Goal: Task Accomplishment & Management: Manage account settings

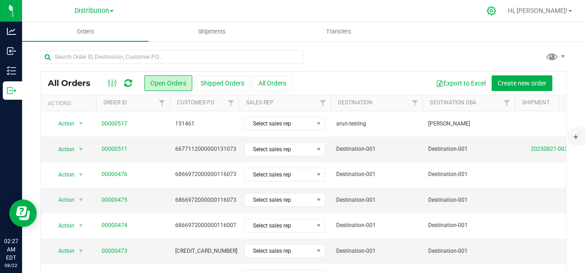
click at [497, 13] on icon at bounding box center [492, 11] width 10 height 10
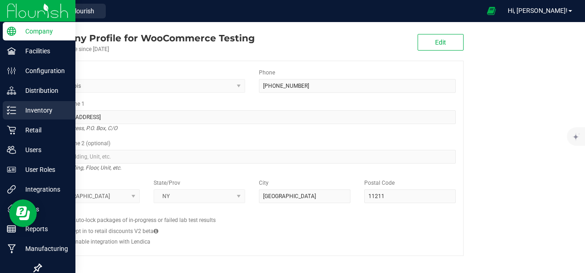
click at [42, 111] on p "Inventory" at bounding box center [43, 110] width 55 height 11
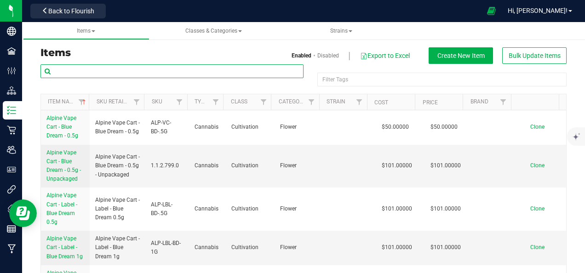
click at [156, 69] on input "text" at bounding box center [172, 71] width 263 height 14
paste input "black-berry-test1"
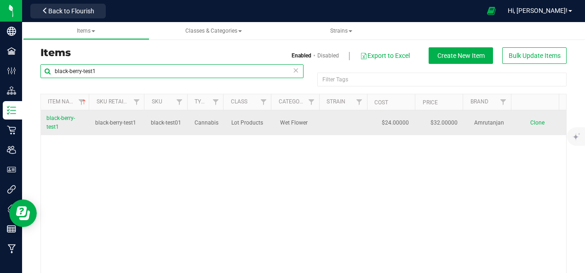
type input "black-berry-test1"
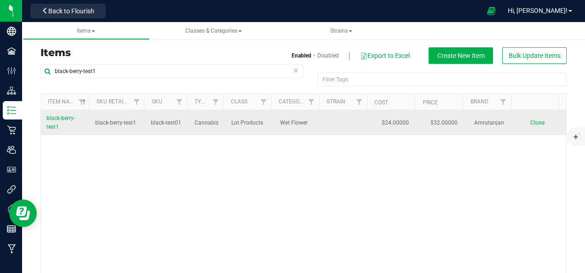
click at [60, 118] on span "black-berry-test1" at bounding box center [60, 122] width 29 height 15
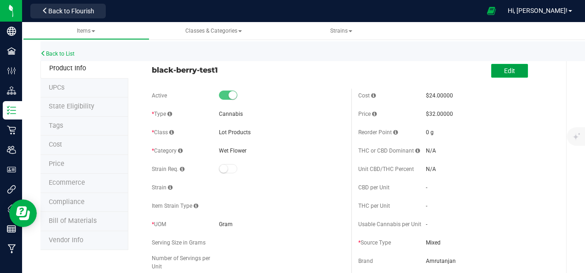
click at [492, 74] on button "Edit" at bounding box center [510, 71] width 37 height 14
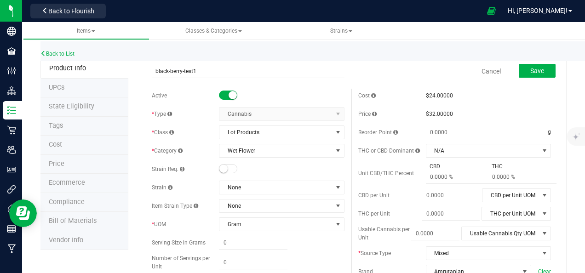
click at [58, 145] on span "Cost" at bounding box center [55, 145] width 13 height 8
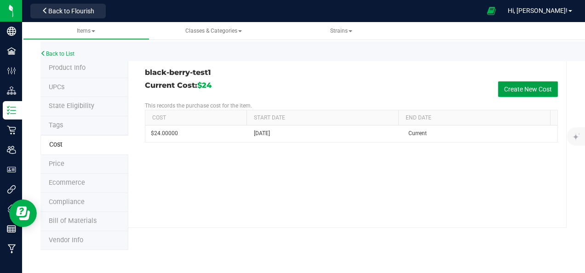
click at [525, 88] on button "Create New Cost" at bounding box center [528, 89] width 60 height 16
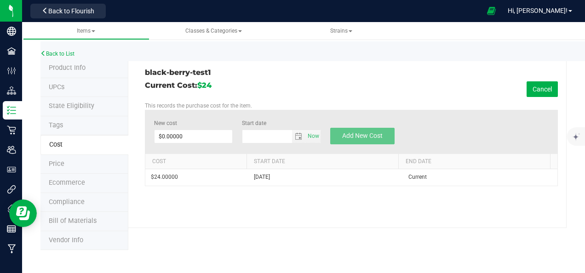
type input "8/22/2025"
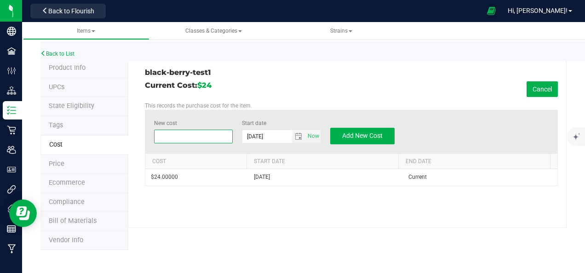
click at [160, 137] on span at bounding box center [193, 137] width 79 height 14
type input "20"
click at [355, 137] on span "Add New Cost" at bounding box center [362, 135] width 41 height 7
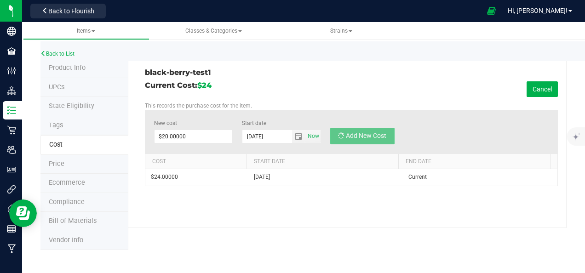
type input "$0.00000"
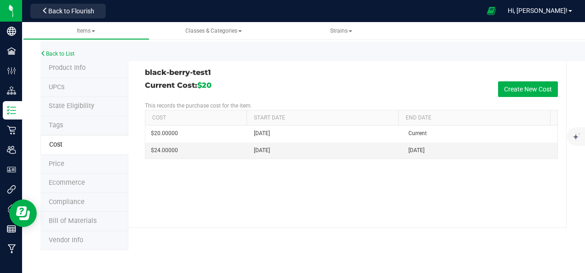
click at [61, 161] on span "Price" at bounding box center [57, 164] width 16 height 8
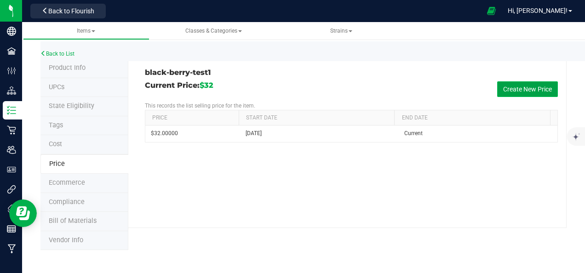
click at [534, 87] on button "Create New Price" at bounding box center [528, 89] width 61 height 16
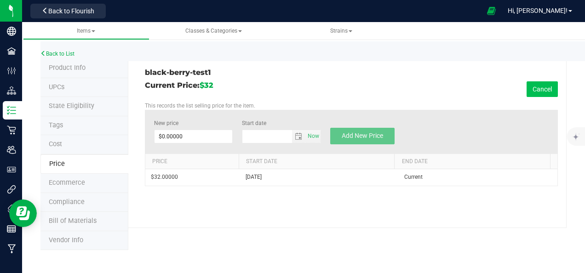
type input "8/22/2025"
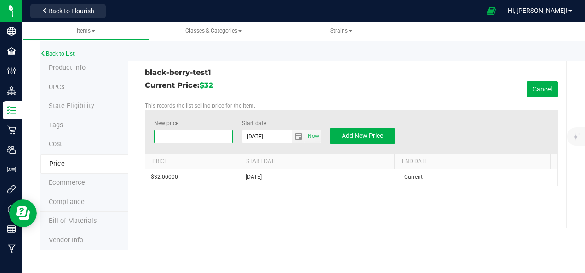
click at [164, 136] on span at bounding box center [193, 137] width 79 height 14
type input "33"
click at [374, 135] on span "Add New Price" at bounding box center [362, 135] width 41 height 7
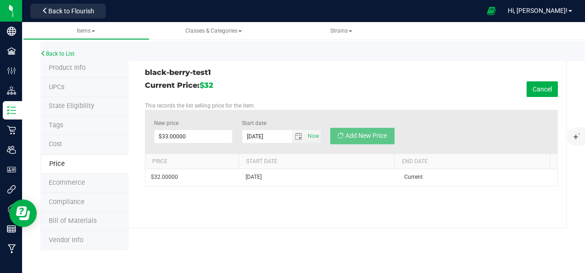
type input "$0.00000"
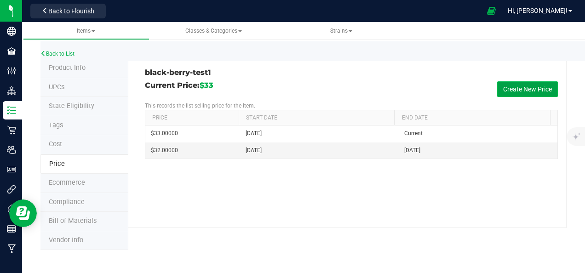
click at [511, 87] on button "Create New Price" at bounding box center [528, 89] width 61 height 16
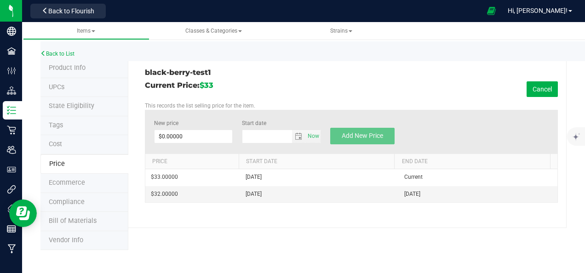
type input "8/22/2025"
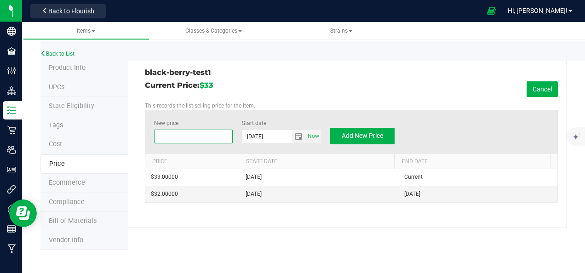
click at [162, 135] on span at bounding box center [193, 137] width 79 height 14
type input "33"
click at [312, 135] on span "Now" at bounding box center [314, 136] width 16 height 13
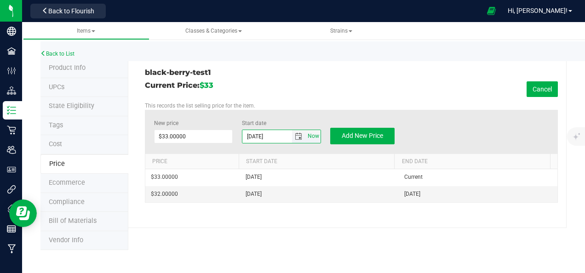
click at [312, 135] on span "Now" at bounding box center [314, 136] width 16 height 13
click at [359, 137] on span "Add New Price" at bounding box center [362, 135] width 41 height 7
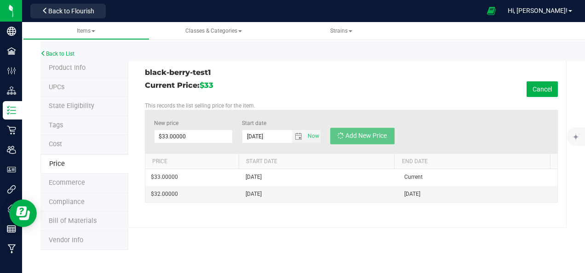
type input "$0.00000"
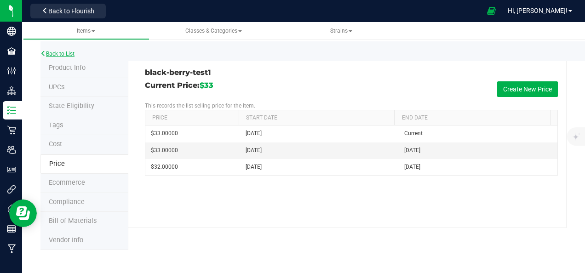
click at [62, 54] on link "Back to List" at bounding box center [58, 54] width 34 height 6
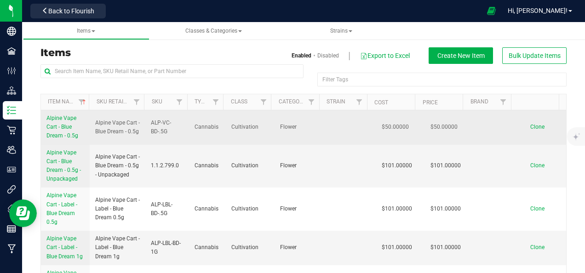
click at [59, 127] on span "Alpine Vape Cart - Blue Dream - 0.5g" at bounding box center [62, 127] width 32 height 24
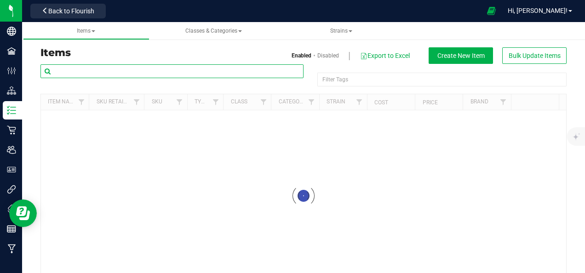
click at [104, 71] on input "text" at bounding box center [172, 71] width 263 height 14
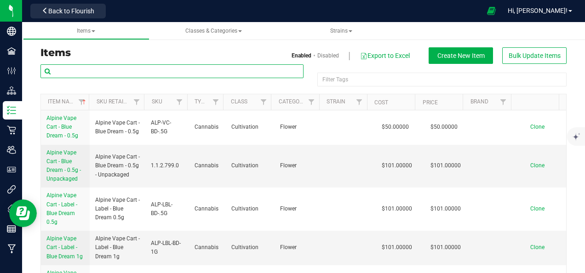
paste input "black-berry-test1"
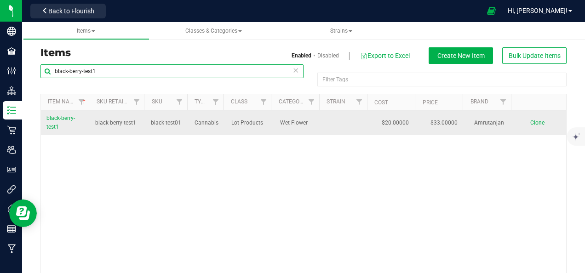
type input "black-berry-test1"
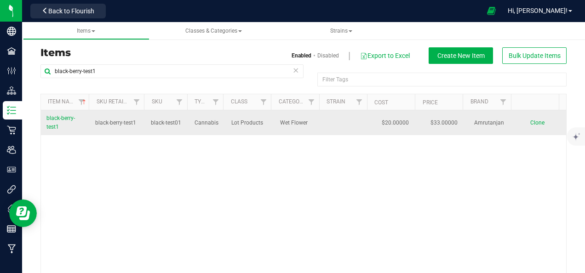
click at [64, 118] on span "black-berry-test1" at bounding box center [60, 122] width 29 height 15
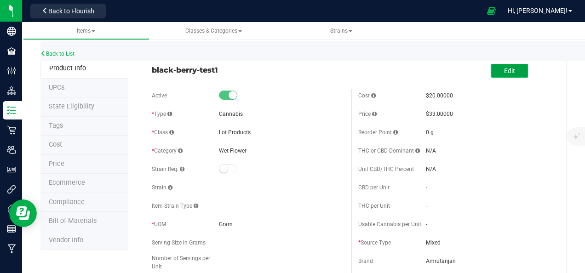
click at [497, 69] on button "Edit" at bounding box center [510, 71] width 37 height 14
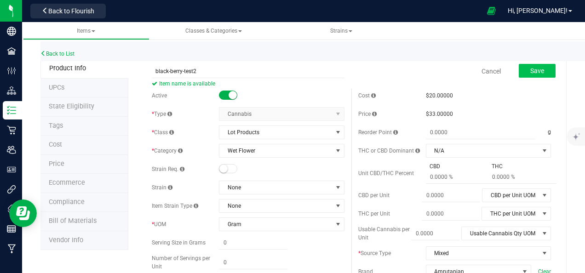
type input "black-berry-test2"
click at [543, 69] on button "Save" at bounding box center [537, 71] width 37 height 14
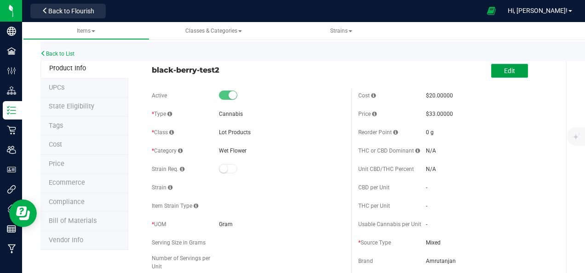
click at [492, 71] on button "Edit" at bounding box center [510, 71] width 37 height 14
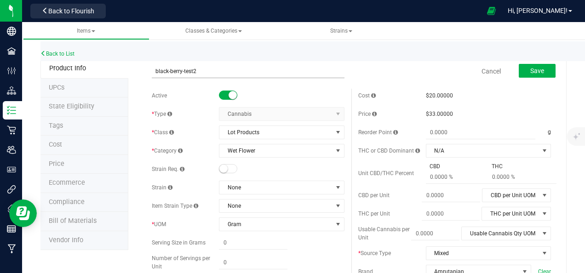
drag, startPoint x: 183, startPoint y: 71, endPoint x: 208, endPoint y: 71, distance: 25.3
click at [208, 71] on input "black-berry-test2" at bounding box center [248, 71] width 193 height 14
type input "black-berry-arun"
click at [531, 70] on span "Save" at bounding box center [538, 70] width 14 height 7
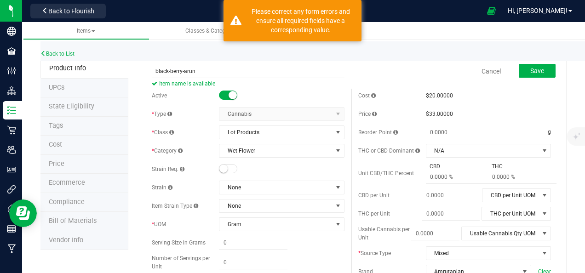
click at [458, 59] on div "Back to List" at bounding box center [333, 51] width 585 height 20
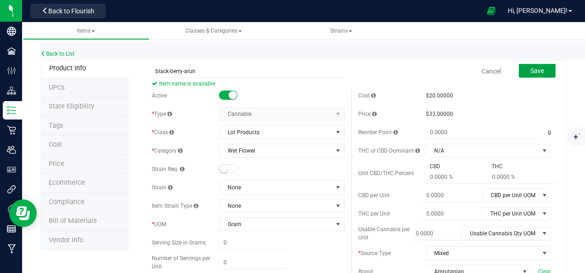
click at [531, 71] on span "Save" at bounding box center [538, 70] width 14 height 7
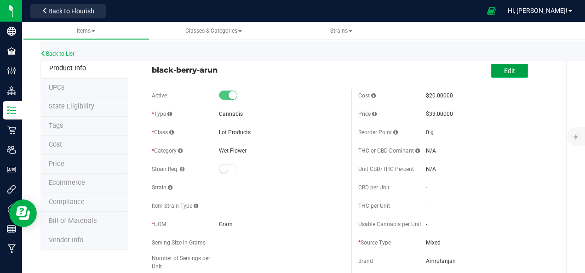
click at [518, 69] on button "Edit" at bounding box center [510, 71] width 37 height 14
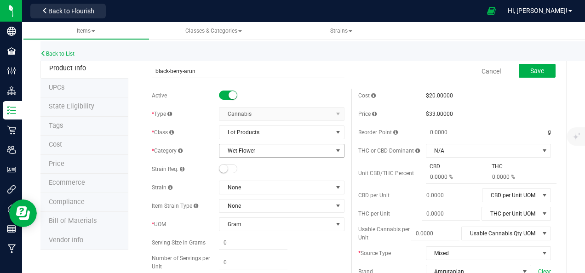
click at [336, 151] on span "select" at bounding box center [338, 150] width 7 height 7
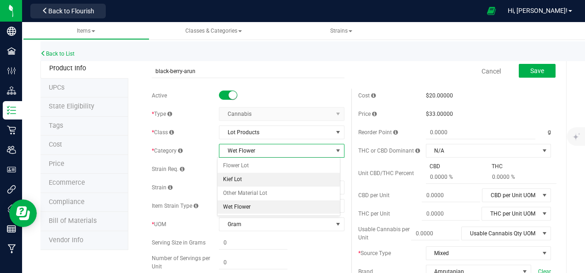
click at [243, 179] on li "Kief Lot" at bounding box center [279, 180] width 122 height 14
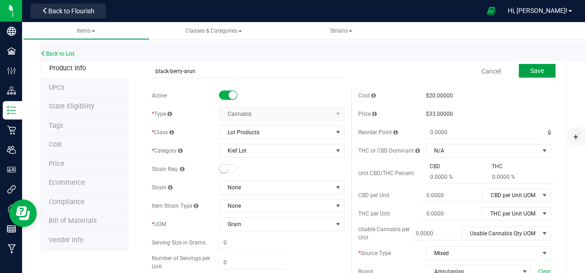
click at [531, 70] on span "Save" at bounding box center [538, 70] width 14 height 7
click at [278, 90] on div "Active" at bounding box center [248, 96] width 193 height 14
click at [292, 133] on span "Lot Products" at bounding box center [276, 132] width 113 height 13
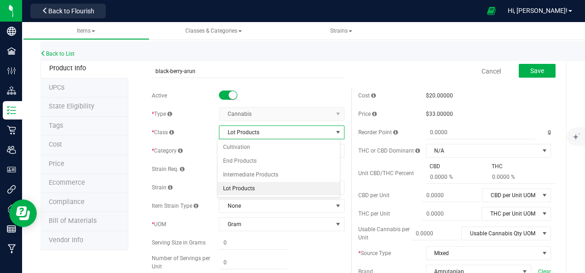
click at [292, 133] on span "Lot Products" at bounding box center [276, 132] width 113 height 13
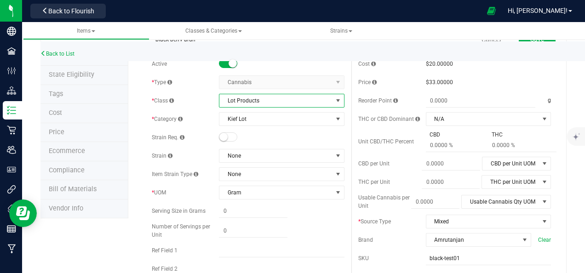
scroll to position [46, 0]
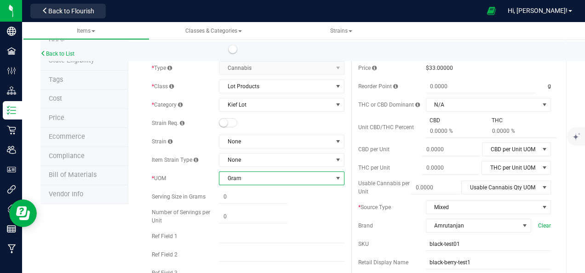
click at [244, 177] on span "Gram" at bounding box center [276, 178] width 113 height 13
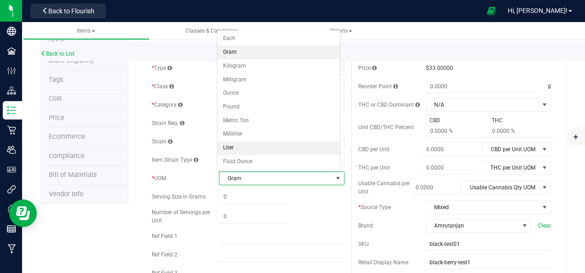
click at [235, 144] on li "Liter" at bounding box center [279, 148] width 122 height 14
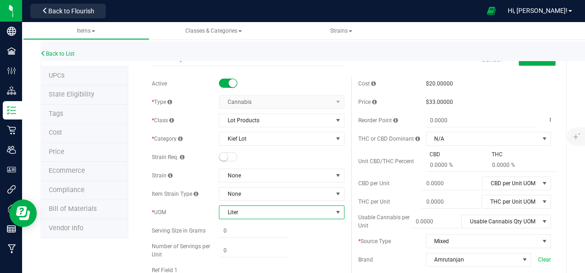
scroll to position [0, 0]
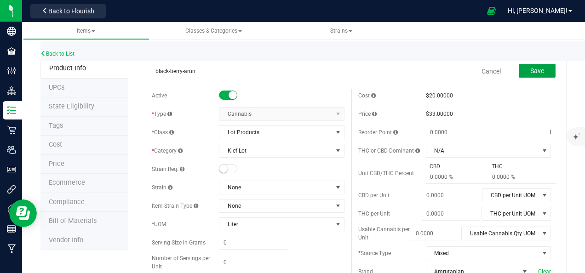
click at [531, 70] on span "Save" at bounding box center [538, 70] width 14 height 7
click at [59, 144] on span "Cost" at bounding box center [55, 145] width 13 height 8
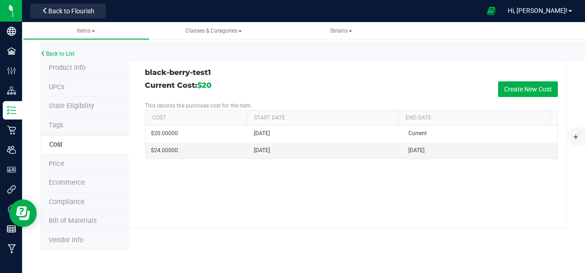
click at [62, 161] on span "Price" at bounding box center [57, 164] width 16 height 8
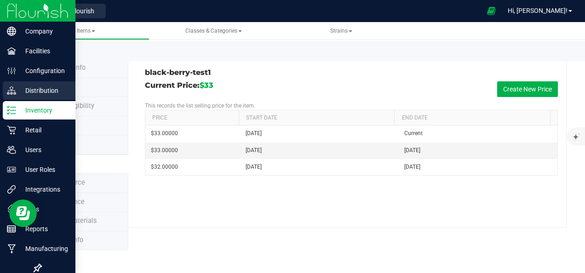
click at [40, 91] on p "Distribution" at bounding box center [43, 90] width 55 height 11
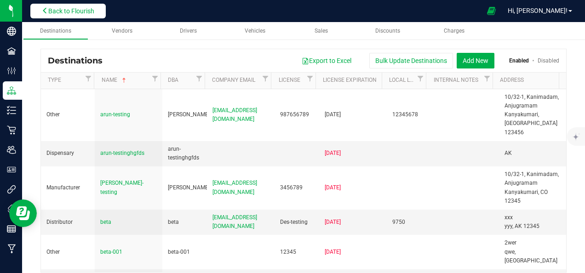
click at [71, 11] on span "Back to Flourish" at bounding box center [71, 10] width 46 height 7
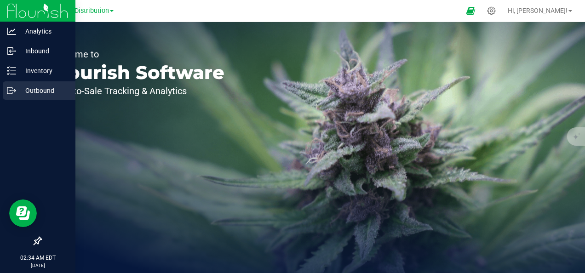
click at [41, 88] on p "Outbound" at bounding box center [43, 90] width 55 height 11
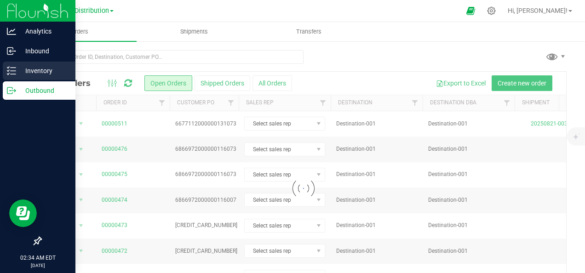
click at [45, 69] on p "Inventory" at bounding box center [43, 70] width 55 height 11
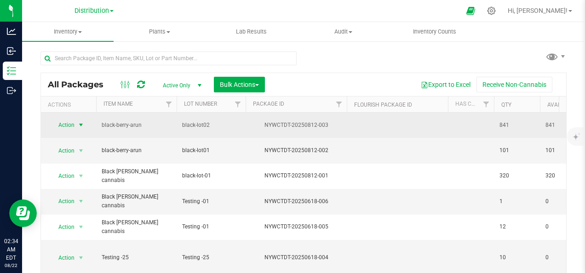
click at [84, 122] on span "select" at bounding box center [80, 125] width 7 height 7
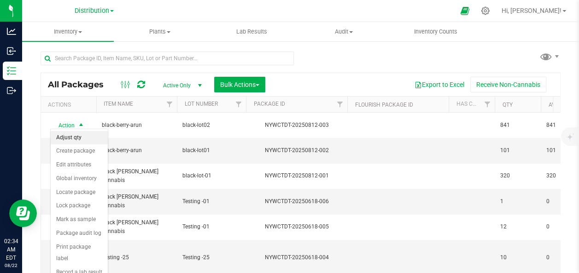
click at [77, 135] on li "Adjust qty" at bounding box center [79, 138] width 57 height 14
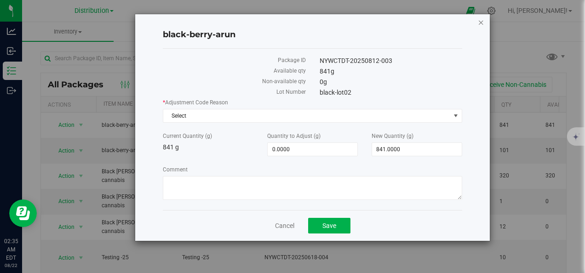
click at [481, 23] on icon "button" at bounding box center [481, 22] width 6 height 11
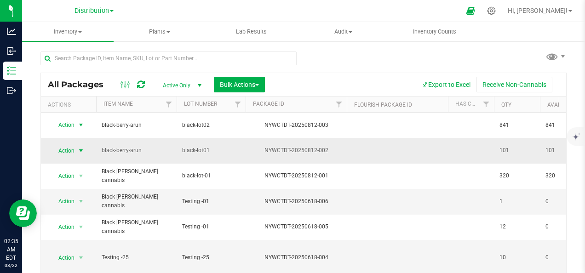
click at [81, 147] on span "select" at bounding box center [80, 150] width 7 height 7
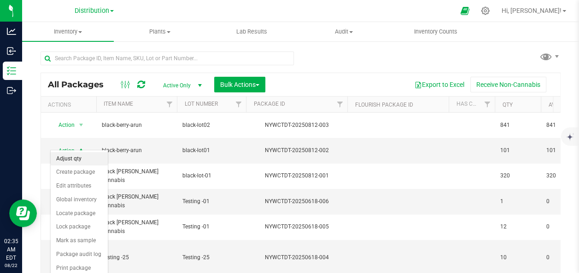
click at [75, 155] on li "Adjust qty" at bounding box center [79, 159] width 57 height 14
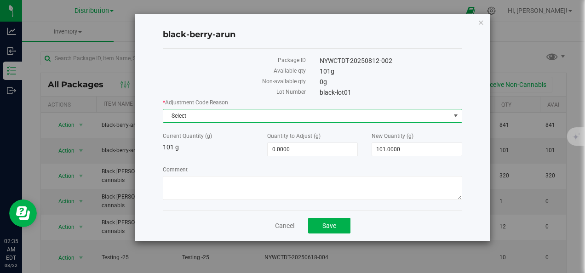
click at [289, 116] on span "Select" at bounding box center [306, 116] width 287 height 13
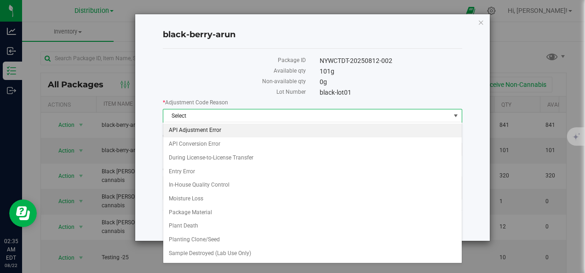
click at [232, 134] on li "API Adjustment Error" at bounding box center [312, 131] width 299 height 14
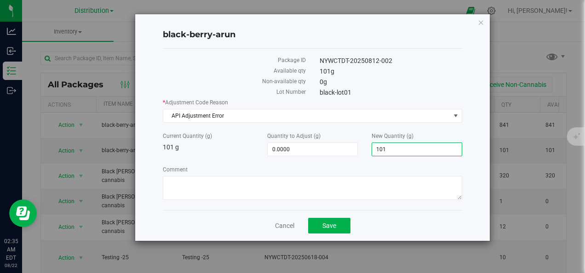
drag, startPoint x: 385, startPoint y: 149, endPoint x: 375, endPoint y: 149, distance: 10.1
click at [375, 149] on span "101.0000 101" at bounding box center [417, 150] width 91 height 14
type input "210"
type input "109.0000"
type input "210.0000"
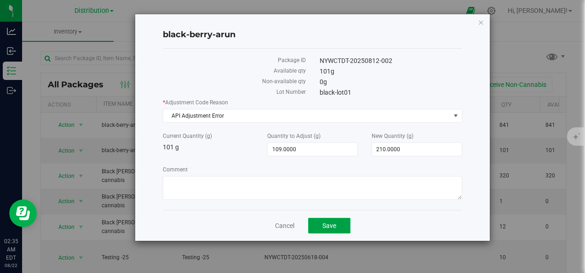
click at [330, 224] on span "Save" at bounding box center [330, 225] width 14 height 7
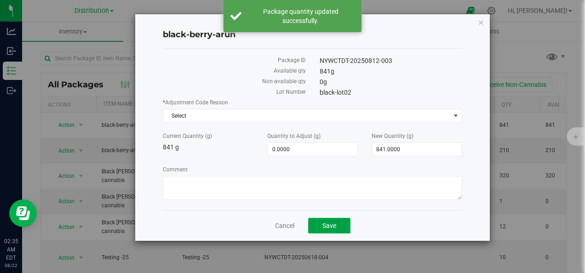
click at [333, 226] on span "Save" at bounding box center [330, 225] width 14 height 7
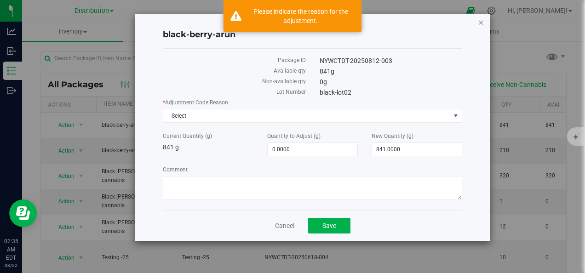
click at [480, 21] on icon "button" at bounding box center [481, 22] width 6 height 11
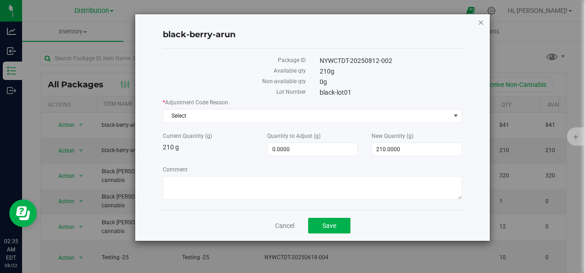
click at [482, 21] on icon "button" at bounding box center [481, 22] width 6 height 11
click at [382, 148] on span "841.0000 841" at bounding box center [417, 150] width 91 height 14
click at [270, 148] on span "0.0000 0" at bounding box center [312, 150] width 91 height 14
type input "1"
type input "1.0000"
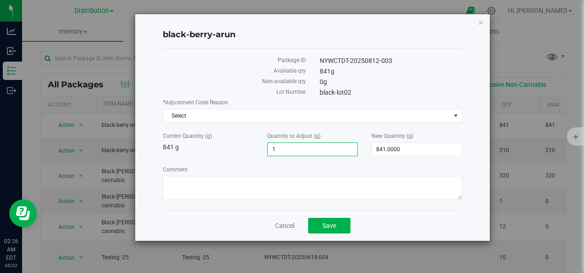
type input "842.0000"
click at [276, 166] on label "Comment" at bounding box center [312, 170] width 299 height 8
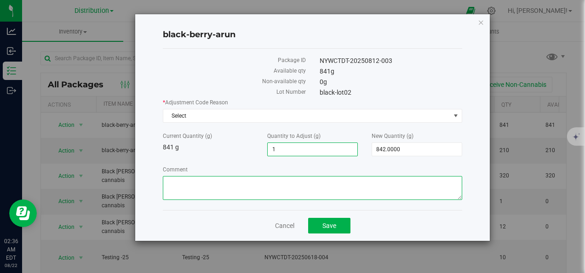
click at [276, 176] on textarea "Comment" at bounding box center [312, 188] width 299 height 24
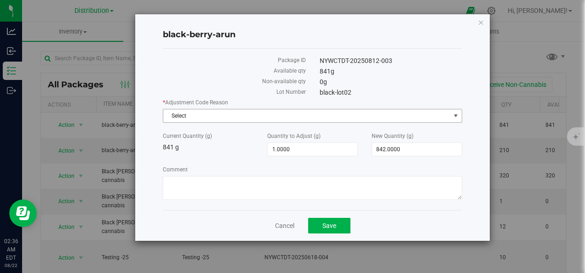
click at [237, 111] on span "Select" at bounding box center [306, 116] width 287 height 13
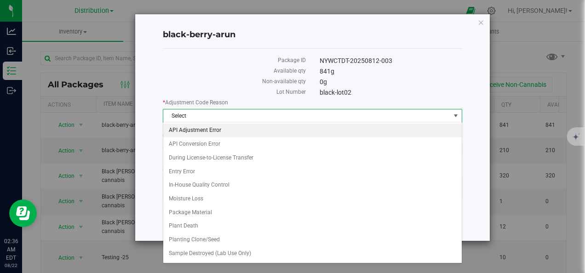
click at [220, 132] on li "API Adjustment Error" at bounding box center [312, 131] width 299 height 14
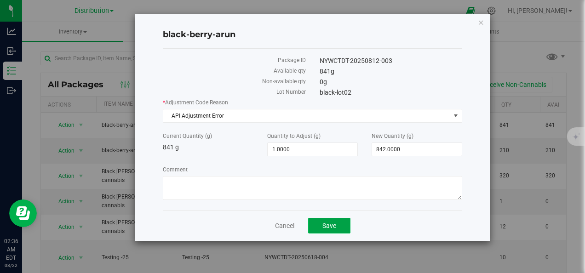
click at [332, 224] on span "Save" at bounding box center [330, 225] width 14 height 7
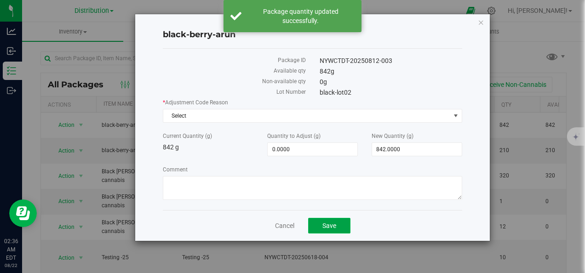
click at [333, 228] on span "Save" at bounding box center [330, 225] width 14 height 7
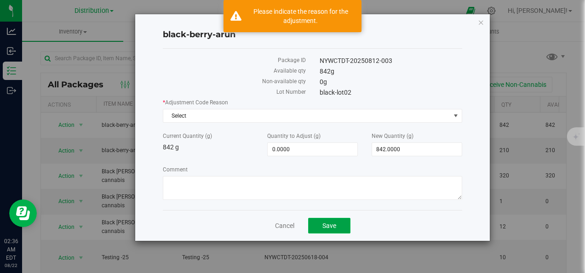
click at [333, 226] on span "Save" at bounding box center [330, 225] width 14 height 7
click at [285, 224] on link "Cancel" at bounding box center [284, 225] width 19 height 9
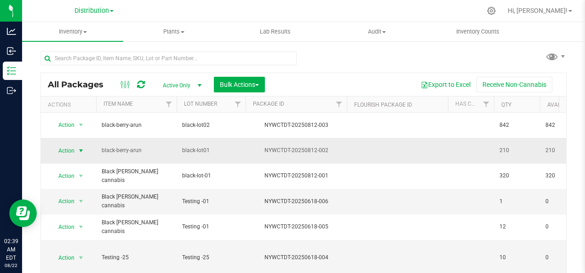
click at [80, 147] on span "select" at bounding box center [80, 150] width 7 height 7
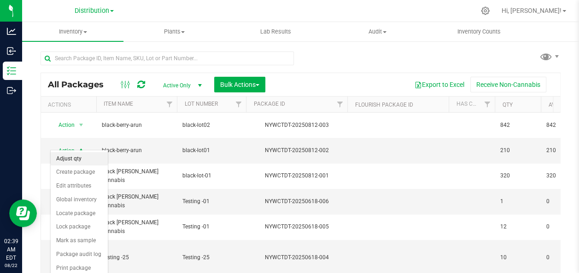
click at [76, 157] on li "Adjust qty" at bounding box center [79, 159] width 57 height 14
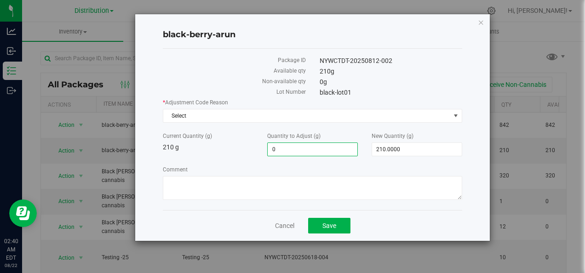
drag, startPoint x: 275, startPoint y: 149, endPoint x: 270, endPoint y: 149, distance: 5.1
click at [270, 149] on span "0.0000 0" at bounding box center [312, 150] width 91 height 14
type input "1"
type input "1.0000"
type input "211.0000"
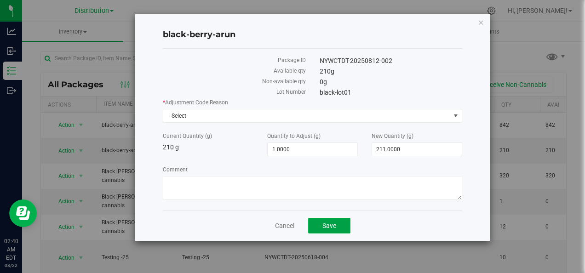
click at [329, 224] on span "Save" at bounding box center [330, 225] width 14 height 7
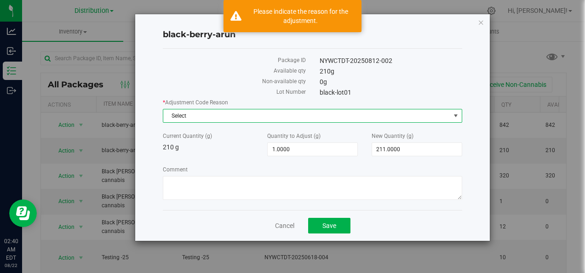
click at [239, 113] on span "Select" at bounding box center [306, 116] width 287 height 13
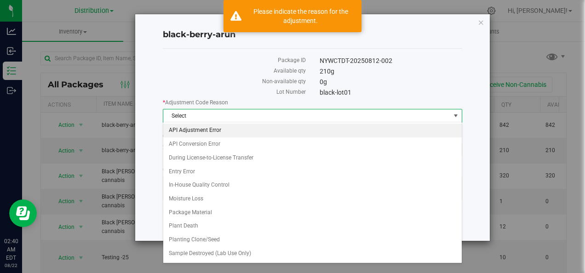
click at [210, 133] on li "API Adjustment Error" at bounding box center [312, 131] width 299 height 14
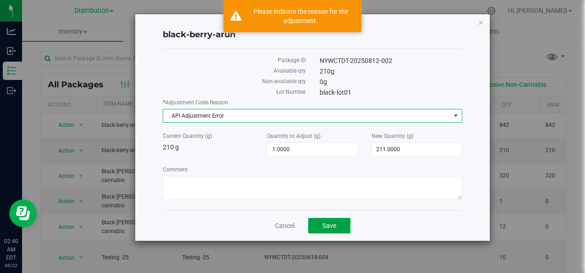
click at [329, 224] on span "Save" at bounding box center [330, 225] width 14 height 7
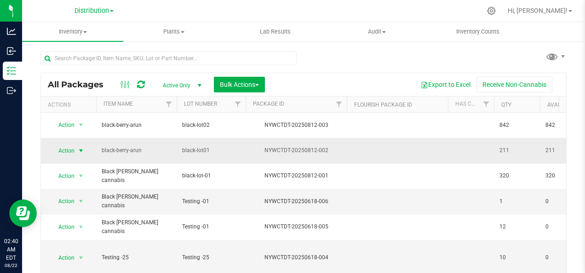
click at [83, 147] on span "select" at bounding box center [80, 150] width 7 height 7
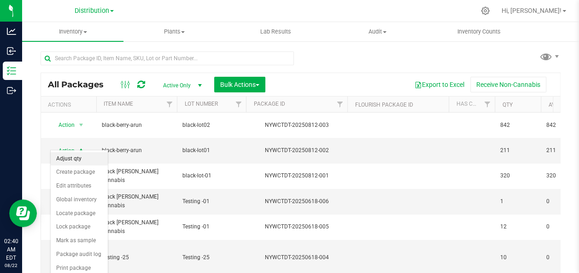
click at [80, 158] on li "Adjust qty" at bounding box center [79, 159] width 57 height 14
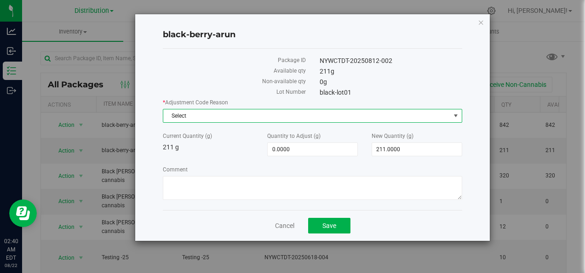
click at [236, 119] on span "Select" at bounding box center [306, 116] width 287 height 13
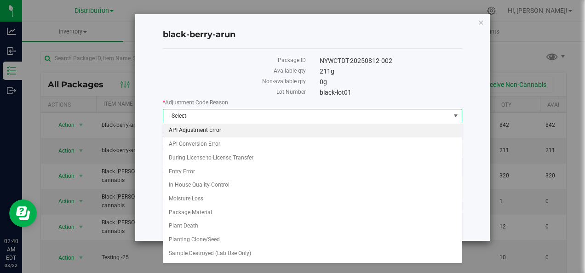
click at [203, 132] on li "API Adjustment Error" at bounding box center [312, 131] width 299 height 14
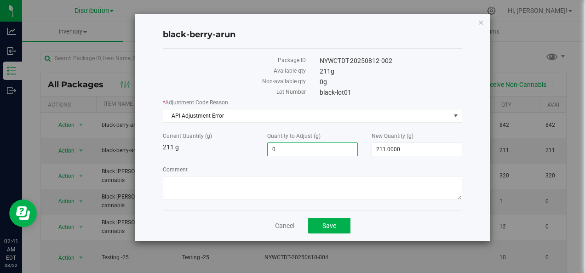
click at [274, 149] on span "0.0000 0" at bounding box center [312, 150] width 91 height 14
type input "1"
type input "1.0000"
type input "212.0000"
click at [330, 223] on span "Save" at bounding box center [330, 225] width 14 height 7
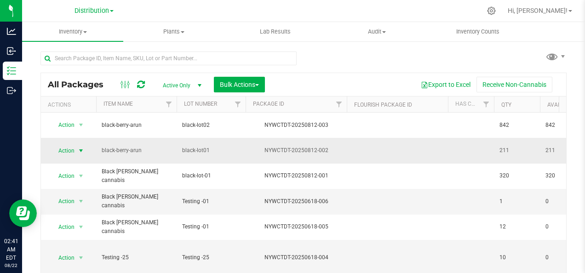
click at [80, 147] on span "select" at bounding box center [80, 150] width 7 height 7
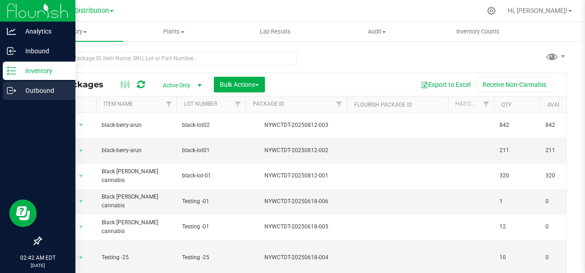
click at [45, 87] on p "Outbound" at bounding box center [43, 90] width 55 height 11
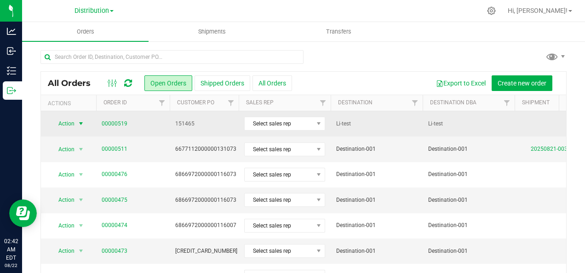
click at [80, 122] on span "select" at bounding box center [80, 123] width 7 height 7
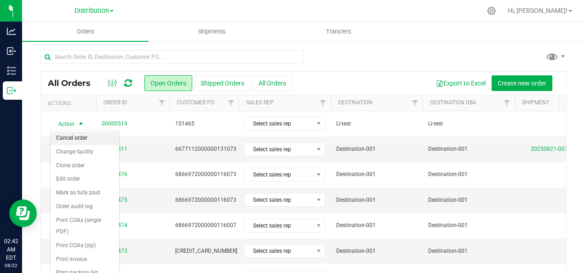
click at [79, 138] on li "Cancel order" at bounding box center [85, 139] width 69 height 14
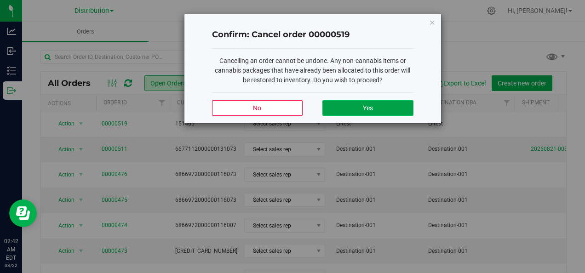
click at [379, 104] on button "Yes" at bounding box center [368, 108] width 91 height 16
